Goal: Check status: Check status

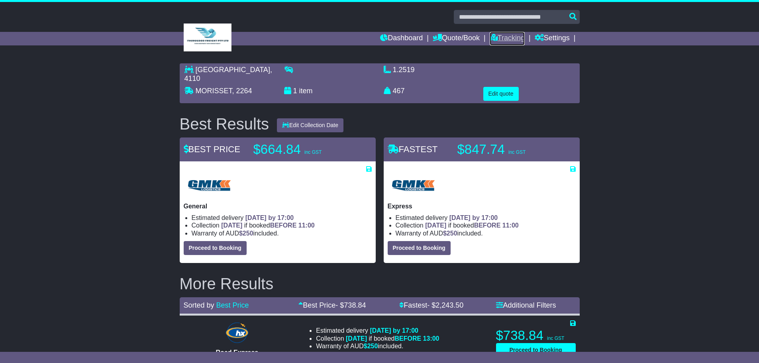
click at [505, 38] on link "Tracking" at bounding box center [506, 39] width 35 height 14
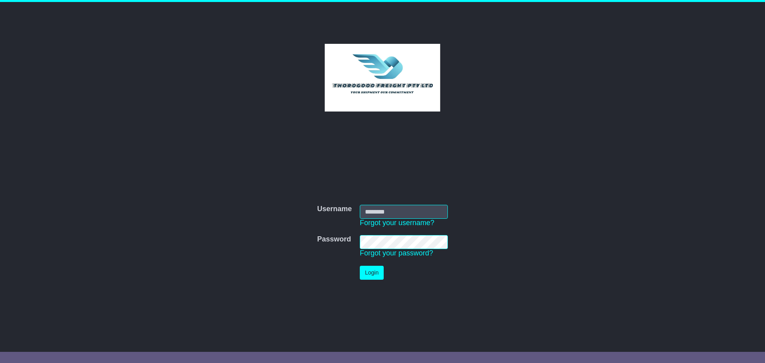
type input "*********"
click at [372, 271] on button "Login" at bounding box center [372, 273] width 24 height 14
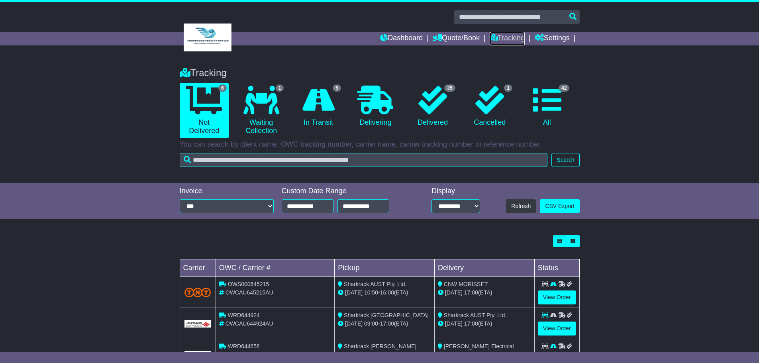
click at [512, 37] on link "Tracking" at bounding box center [506, 39] width 35 height 14
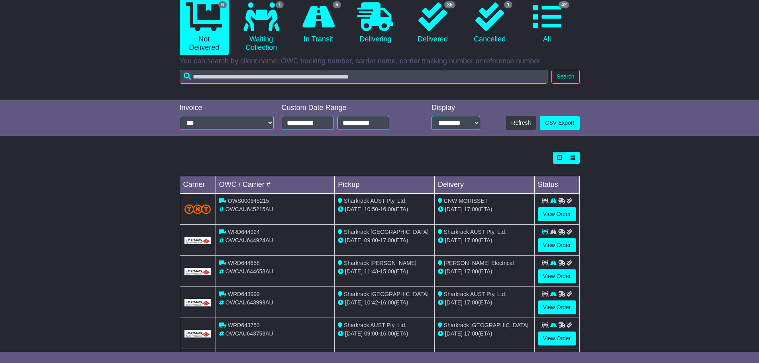
scroll to position [9, 0]
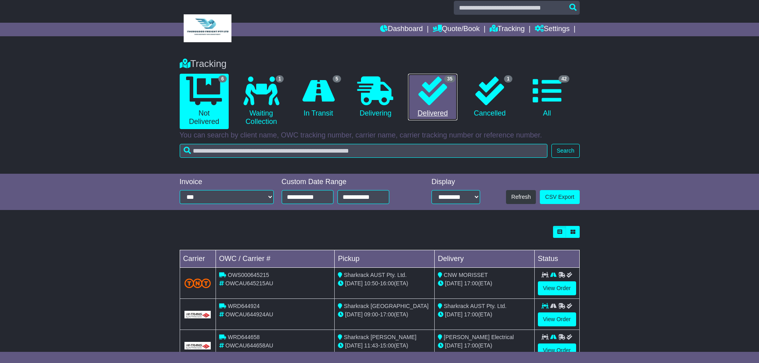
click at [438, 98] on icon at bounding box center [432, 90] width 29 height 29
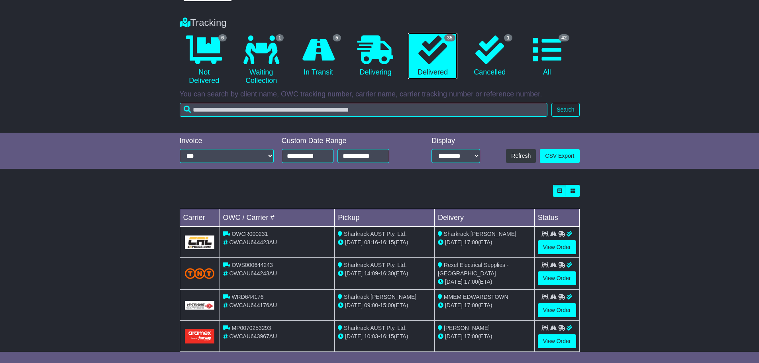
scroll to position [159, 0]
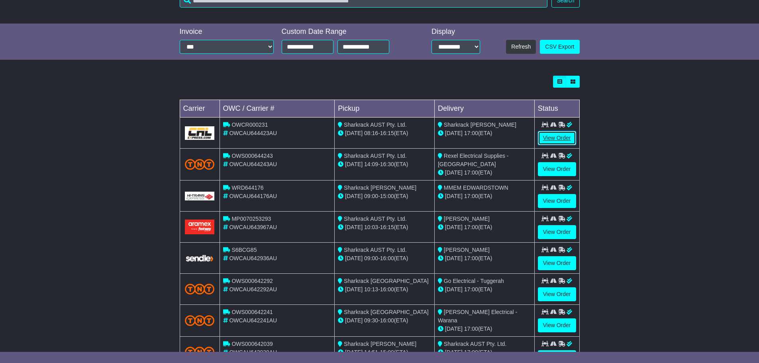
click at [551, 140] on link "View Order" at bounding box center [557, 138] width 38 height 14
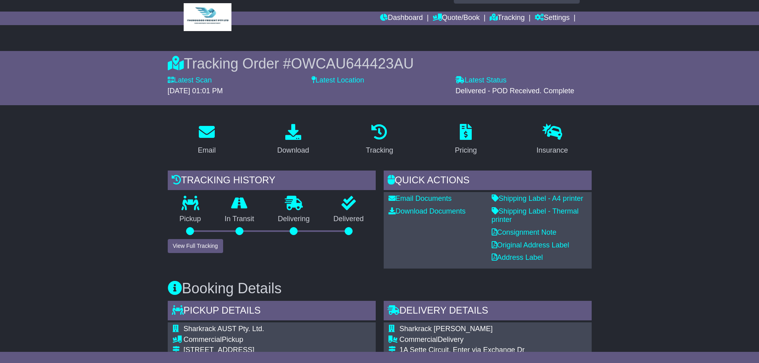
scroll to position [40, 0]
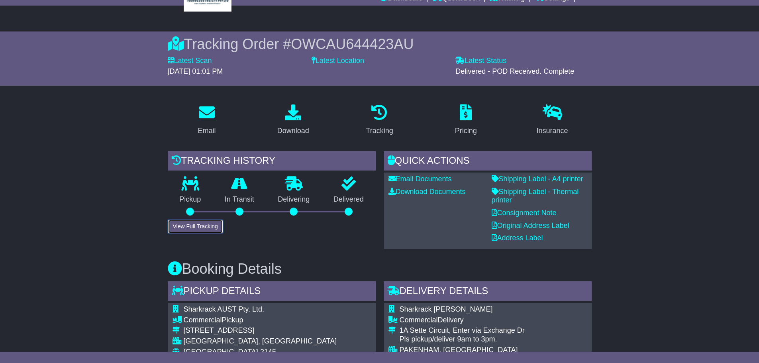
click at [196, 224] on button "View Full Tracking" at bounding box center [195, 226] width 55 height 14
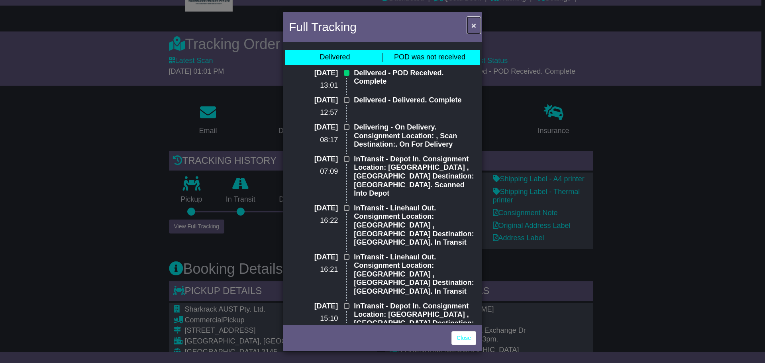
click at [473, 25] on span "×" at bounding box center [473, 25] width 5 height 9
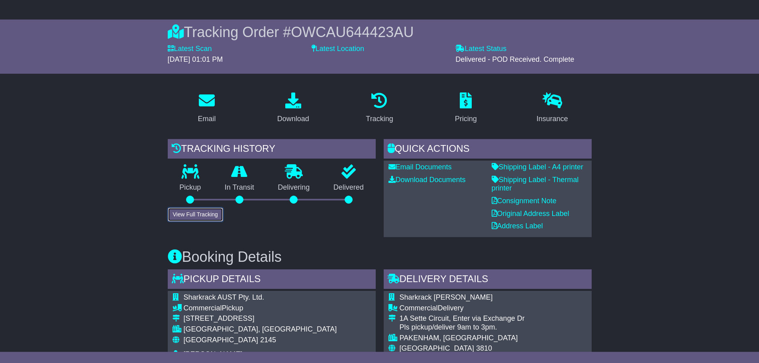
scroll to position [119, 0]
